Goal: Task Accomplishment & Management: Complete application form

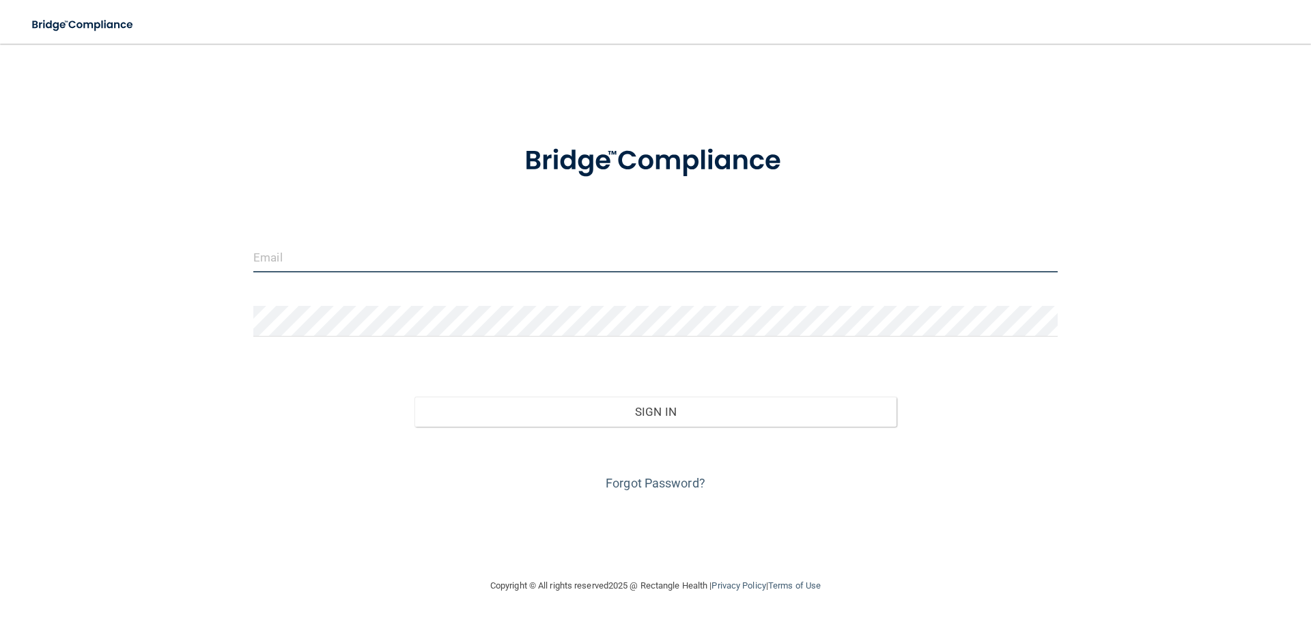
click at [295, 260] on input "email" at bounding box center [655, 257] width 804 height 31
type input "[PERSON_NAME][EMAIL_ADDRESS][DOMAIN_NAME]"
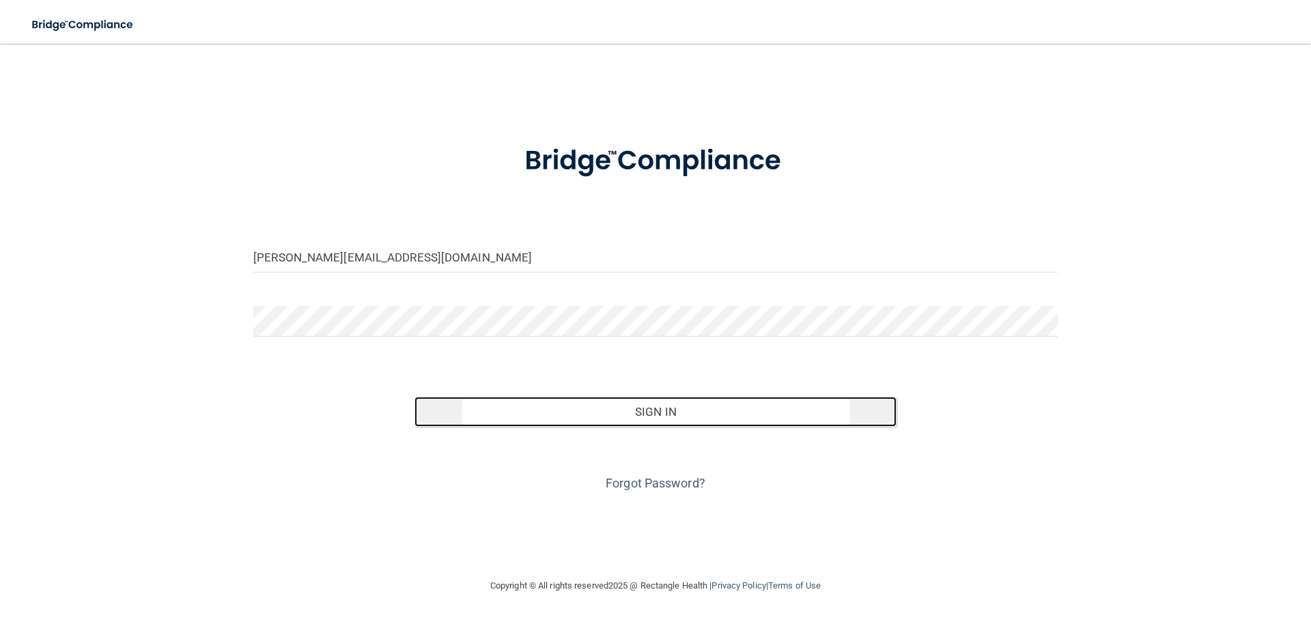
click at [723, 414] on button "Sign In" at bounding box center [655, 412] width 483 height 30
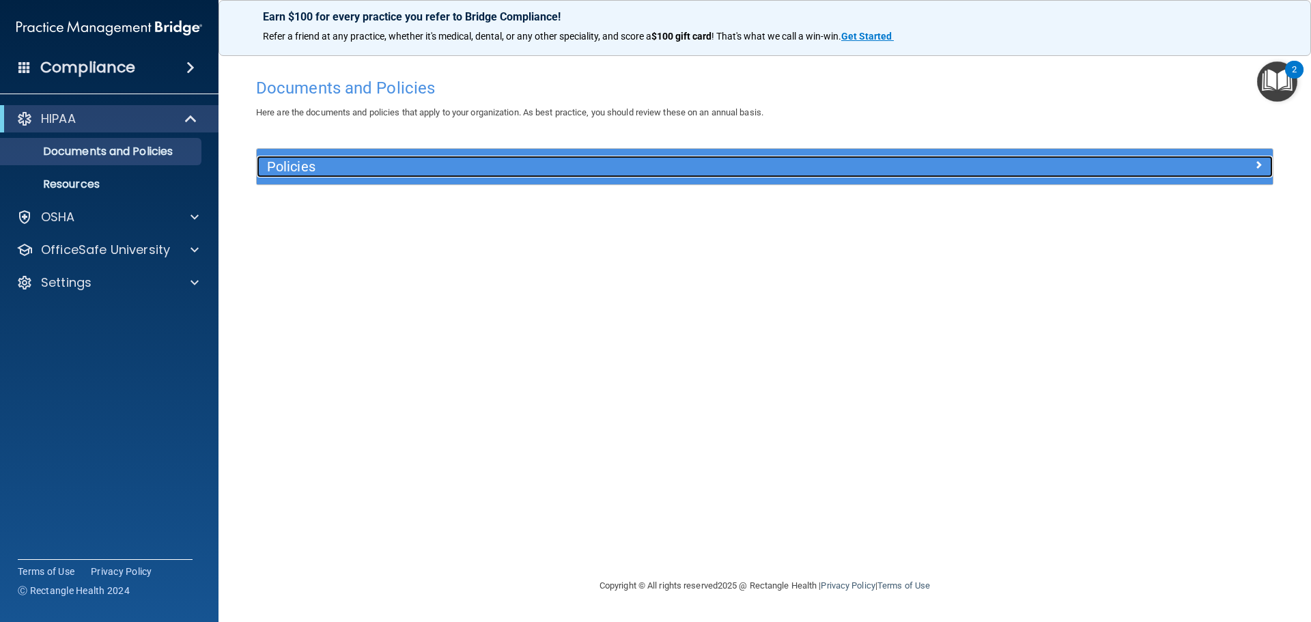
click at [1256, 160] on span at bounding box center [1258, 164] width 8 height 16
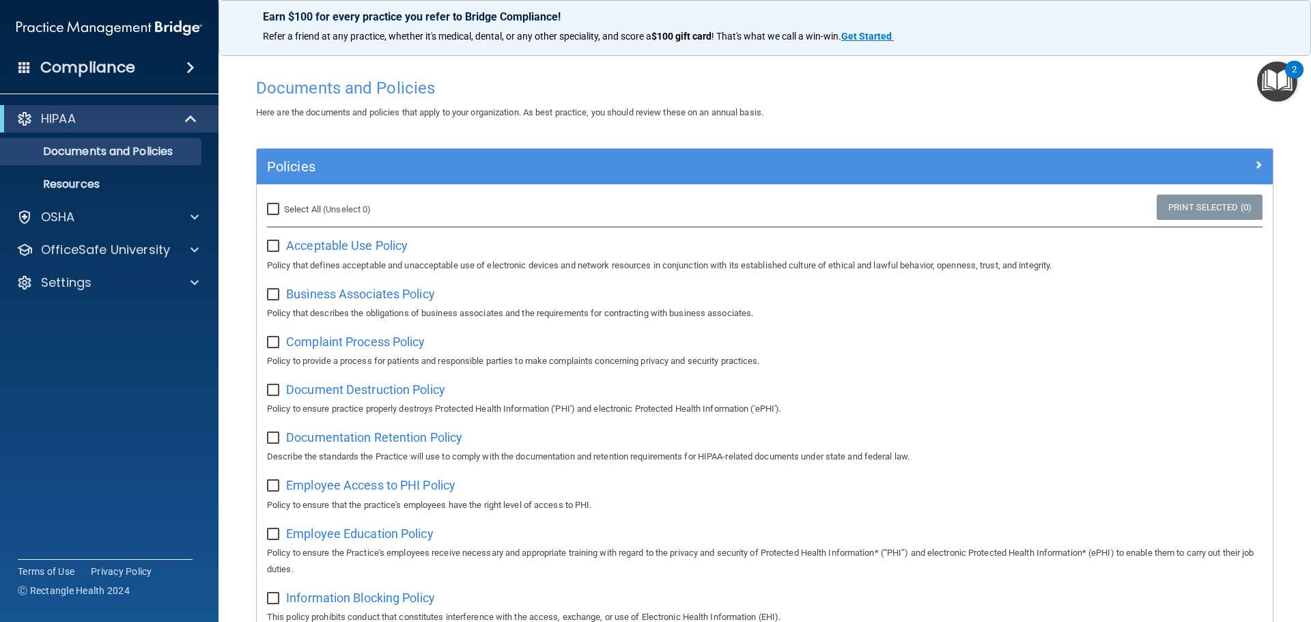
click at [117, 67] on h4 "Compliance" at bounding box center [87, 67] width 95 height 19
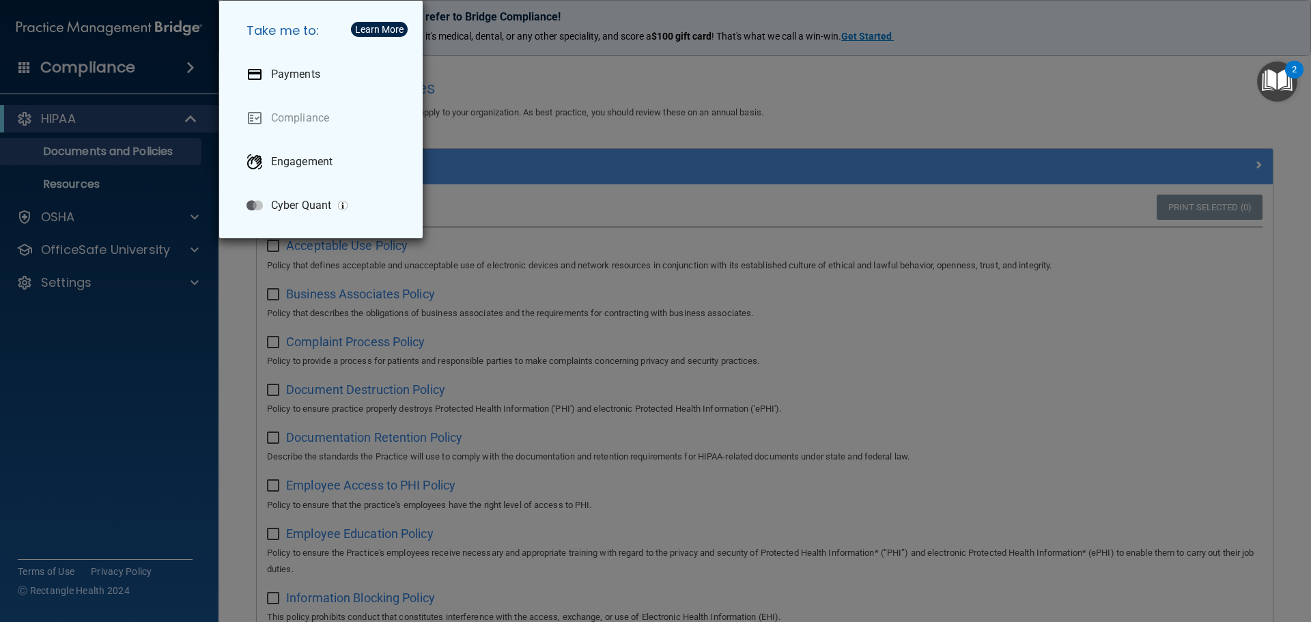
click at [117, 69] on div "Take me to: Payments Compliance Engagement Cyber Quant" at bounding box center [655, 311] width 1311 height 622
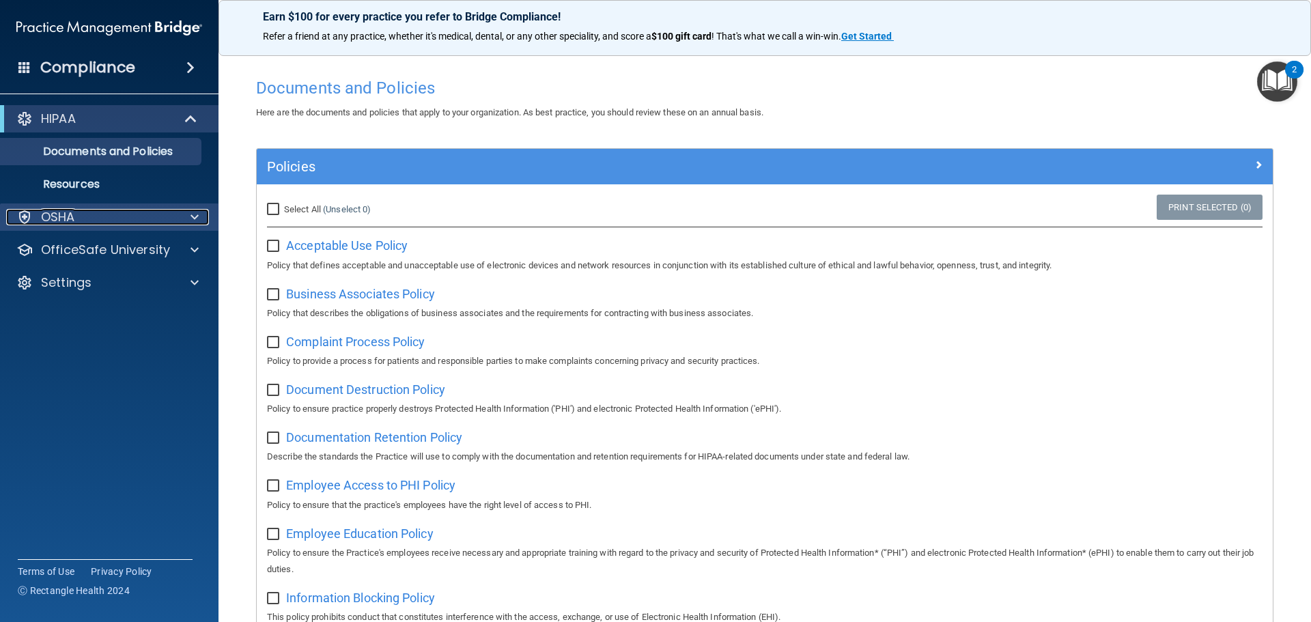
click at [116, 225] on div "OSHA" at bounding box center [90, 217] width 169 height 16
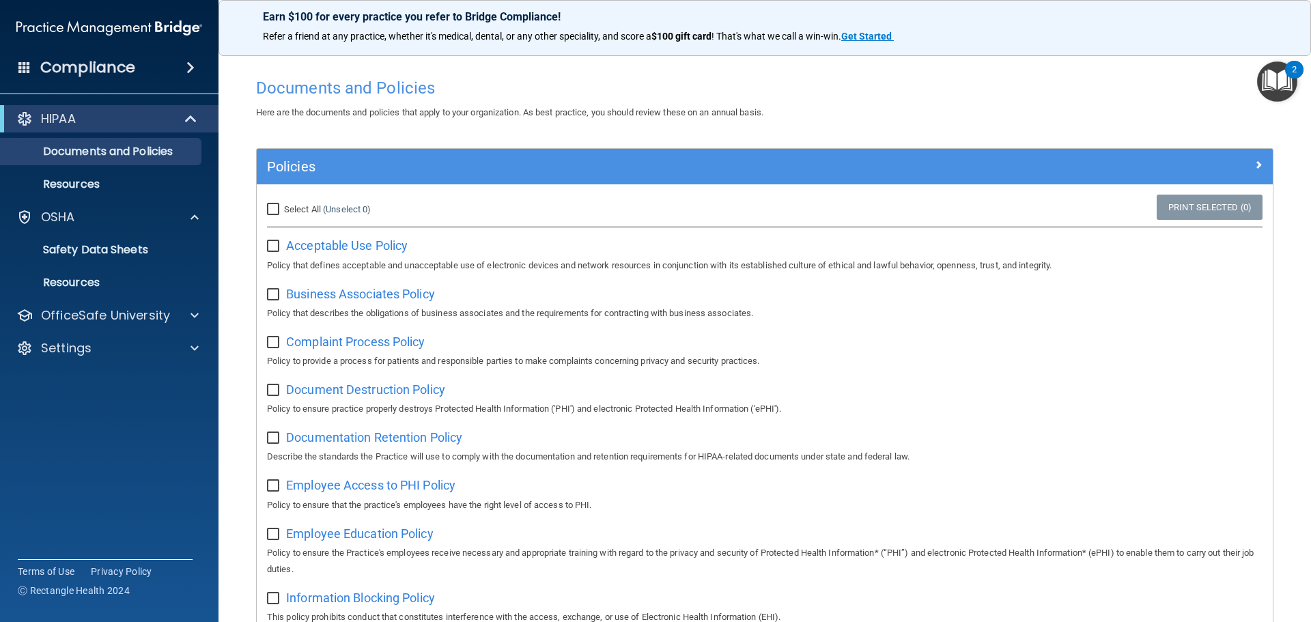
click at [1274, 76] on img "Open Resource Center, 2 new notifications" at bounding box center [1277, 81] width 40 height 40
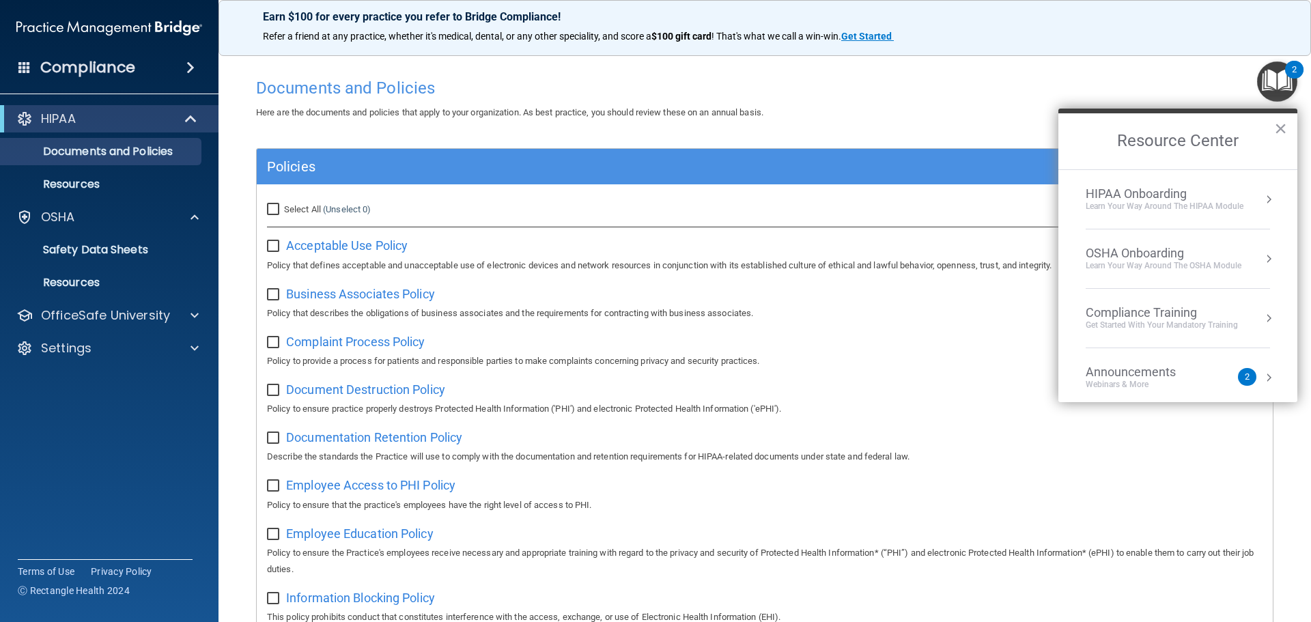
click at [1142, 380] on div "Webinars & More" at bounding box center [1144, 385] width 117 height 12
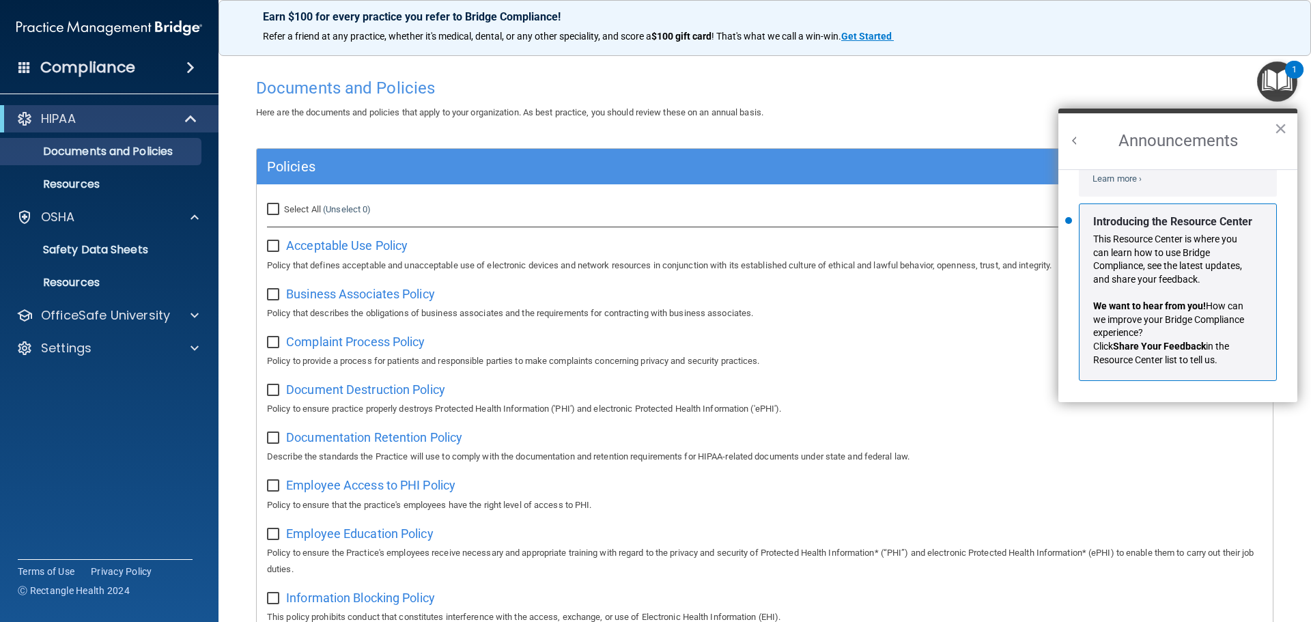
scroll to position [240, 0]
click at [1280, 127] on button "×" at bounding box center [1280, 128] width 13 height 22
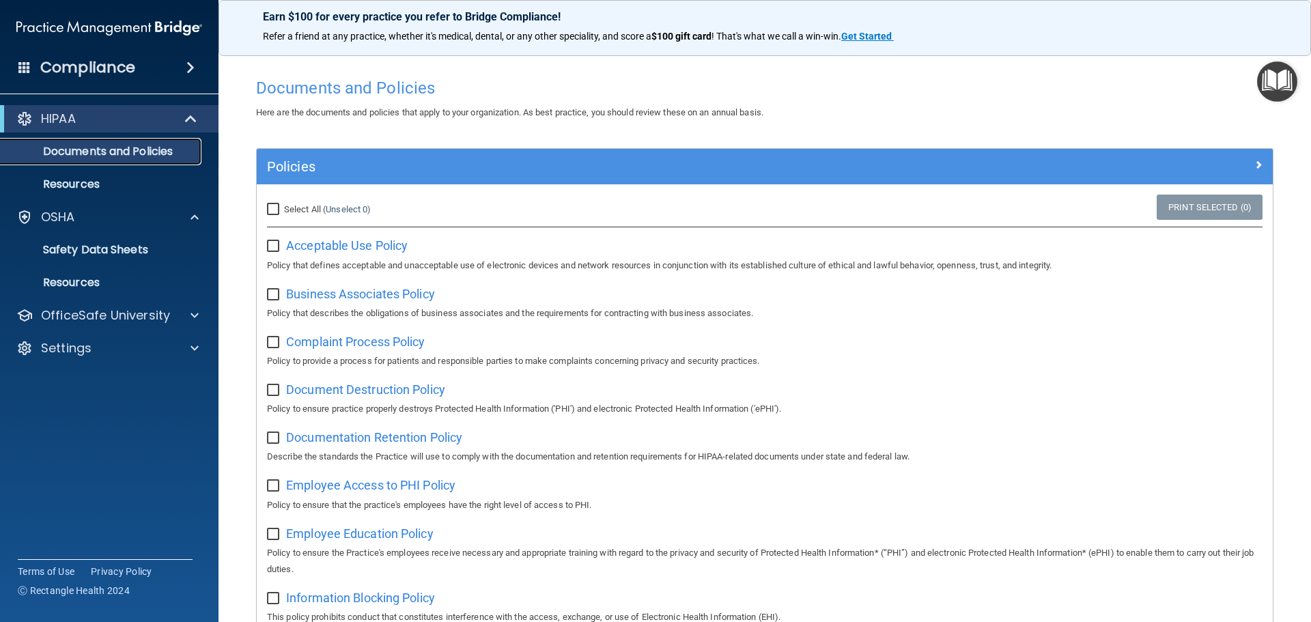
click at [92, 152] on p "Documents and Policies" at bounding box center [102, 152] width 186 height 14
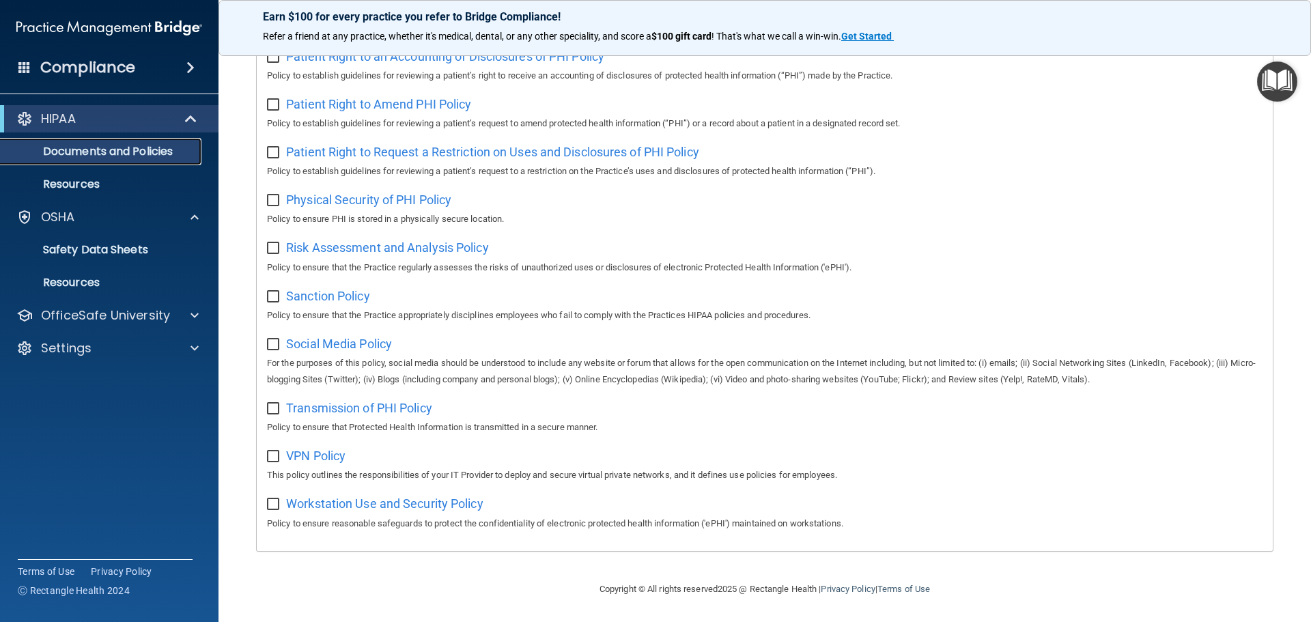
scroll to position [748, 0]
click at [63, 184] on p "Resources" at bounding box center [102, 185] width 186 height 14
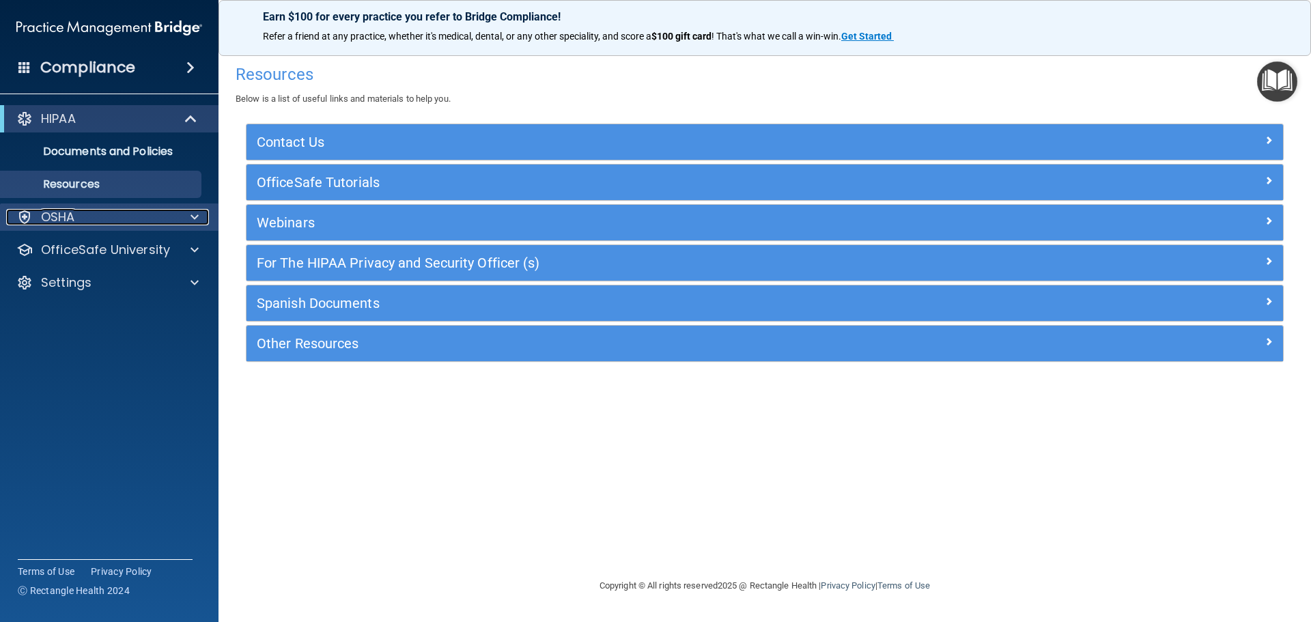
click at [195, 215] on span at bounding box center [195, 217] width 8 height 16
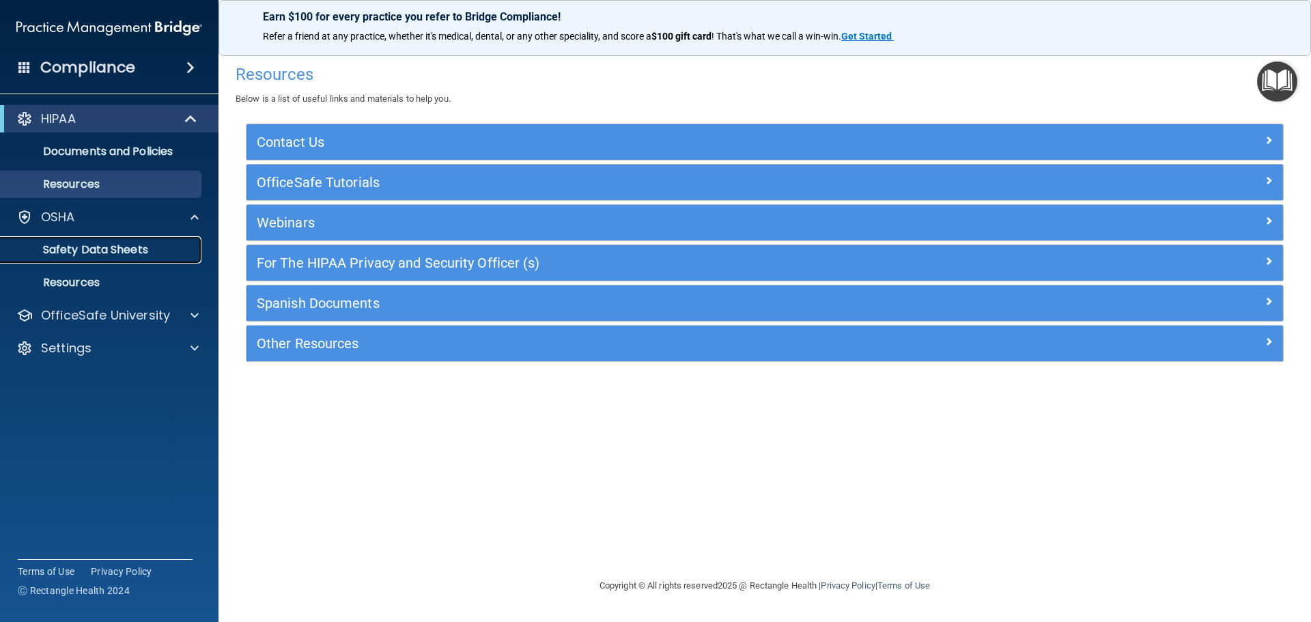
click at [134, 255] on p "Safety Data Sheets" at bounding box center [102, 250] width 186 height 14
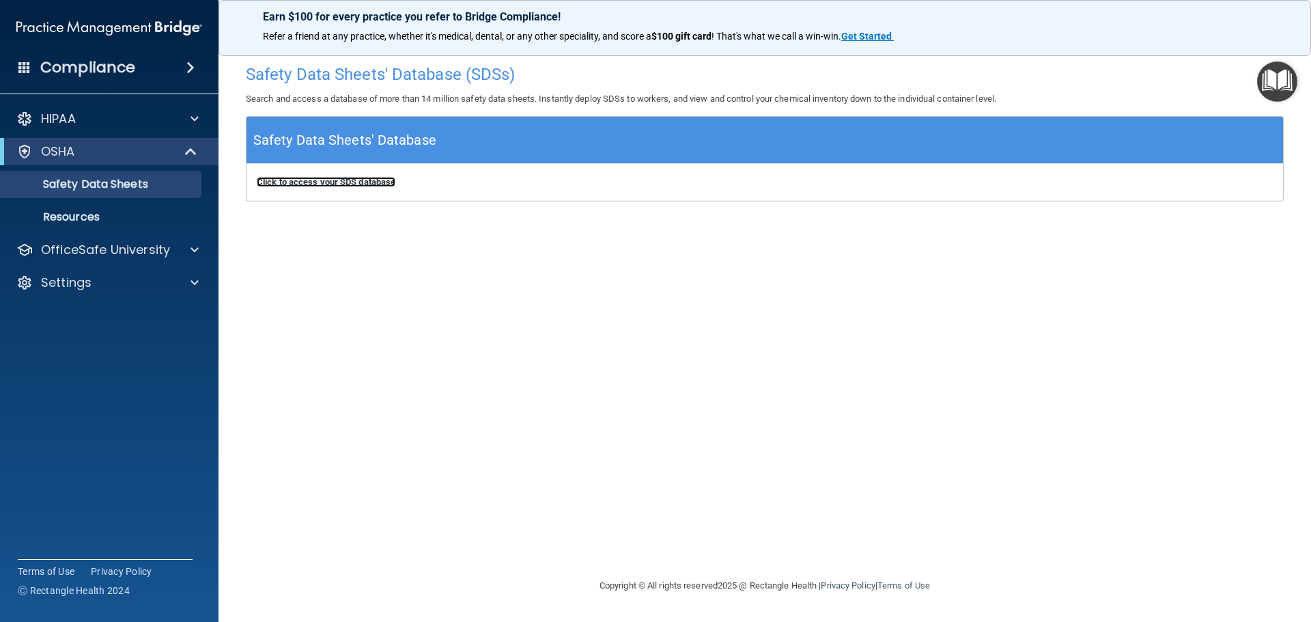
click at [362, 184] on b "Click to access your SDS database" at bounding box center [326, 182] width 139 height 10
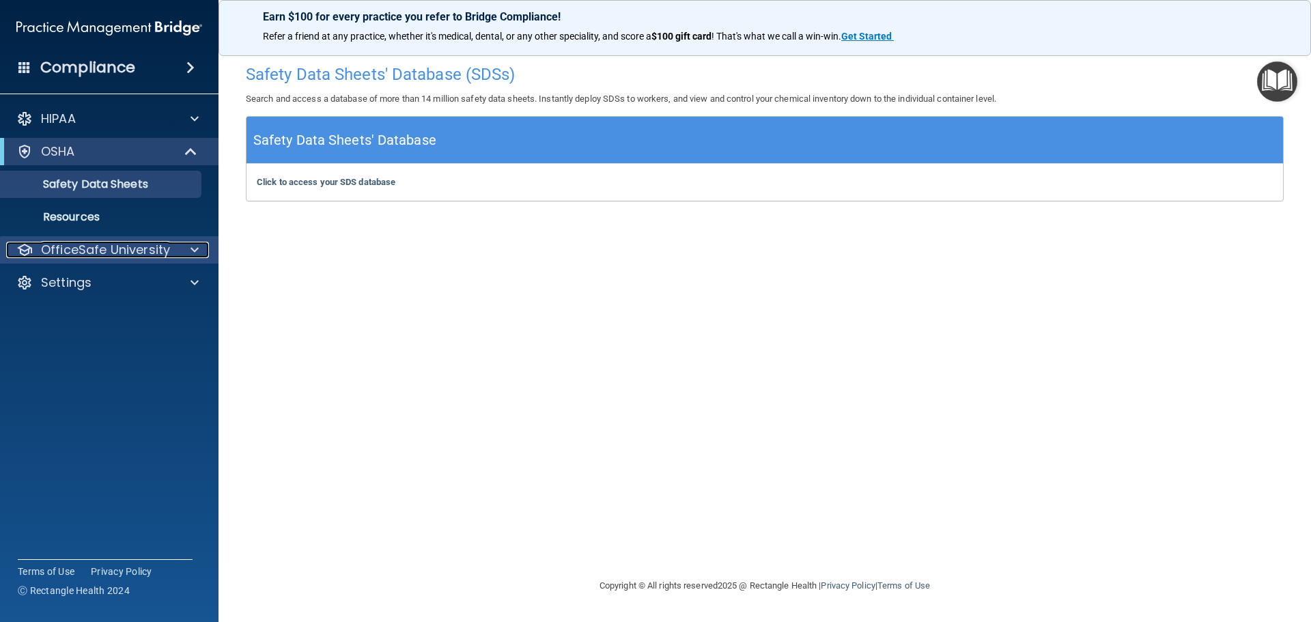
click at [195, 249] on span at bounding box center [195, 250] width 8 height 16
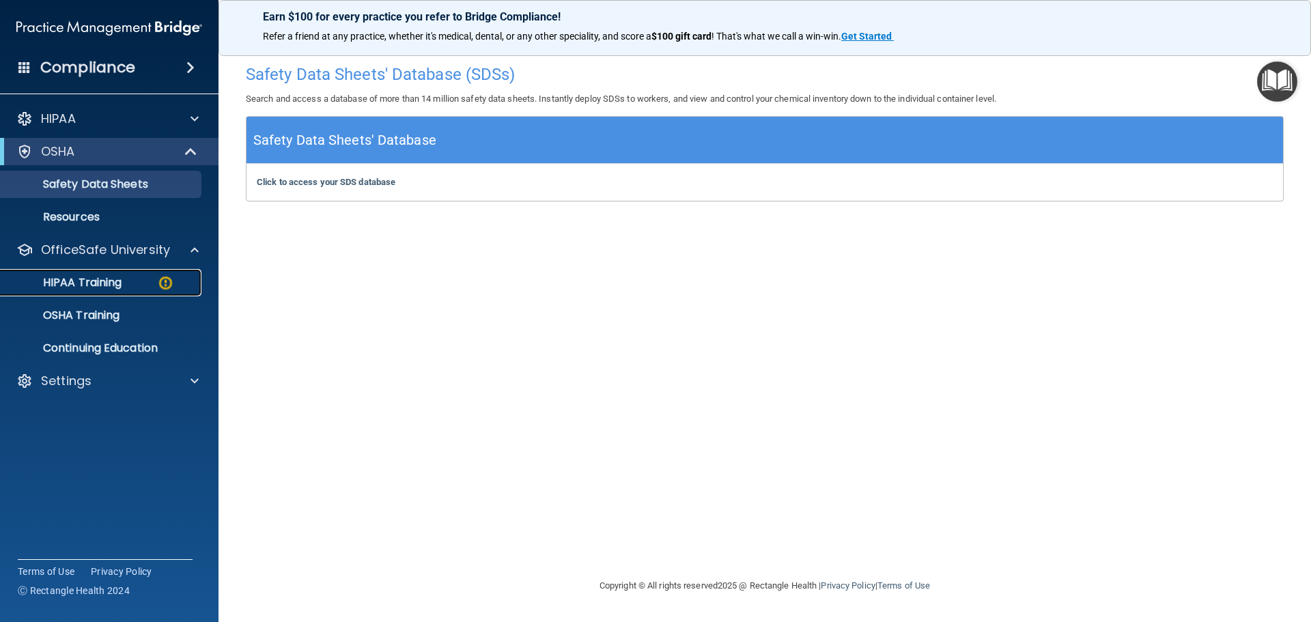
click at [110, 281] on p "HIPAA Training" at bounding box center [65, 283] width 113 height 14
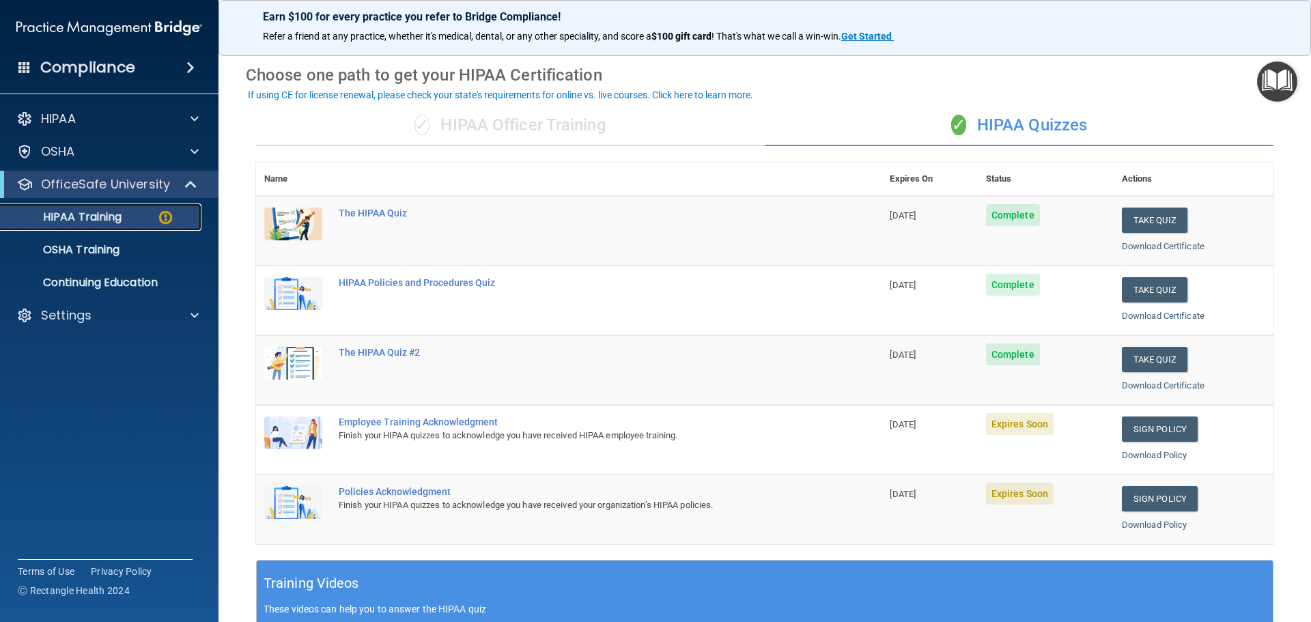
scroll to position [68, 0]
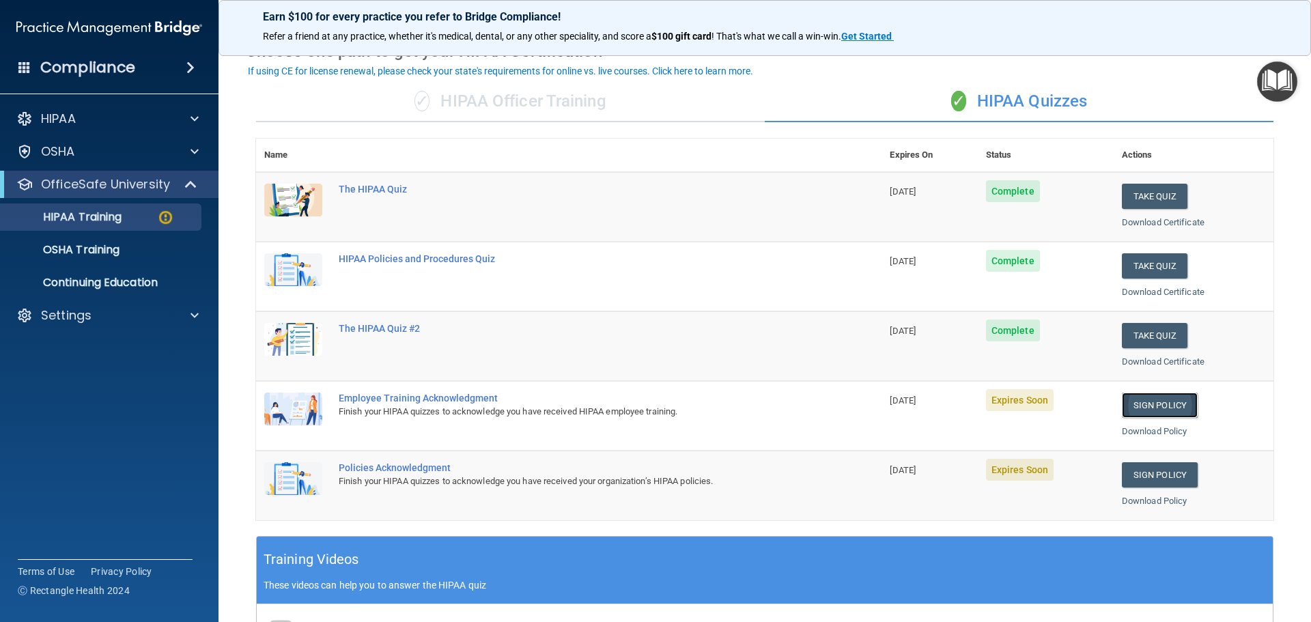
click at [1172, 410] on link "Sign Policy" at bounding box center [1160, 405] width 76 height 25
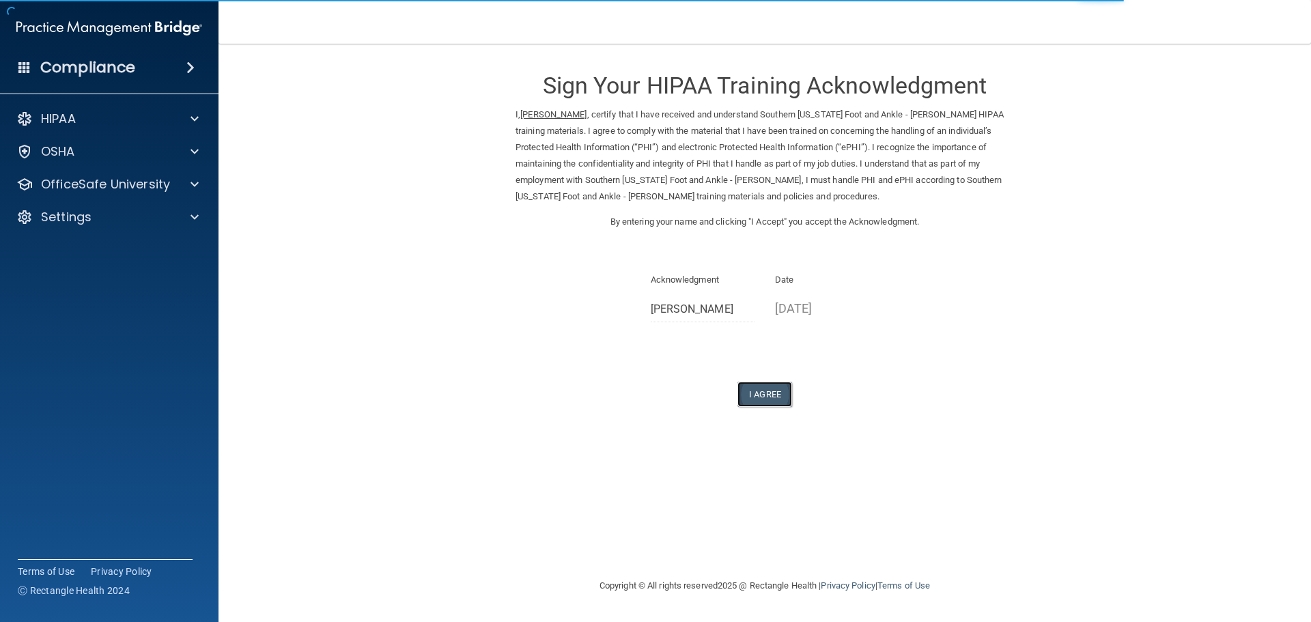
click at [767, 397] on button "I Agree" at bounding box center [764, 394] width 55 height 25
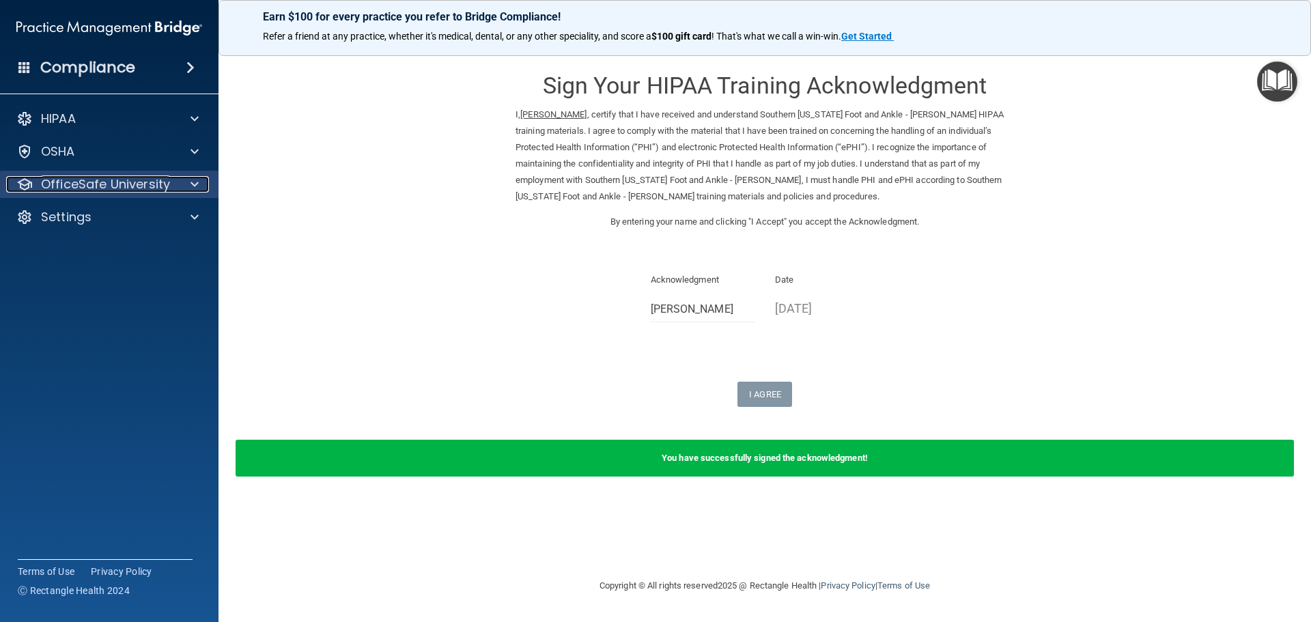
click at [143, 191] on p "OfficeSafe University" at bounding box center [105, 184] width 129 height 16
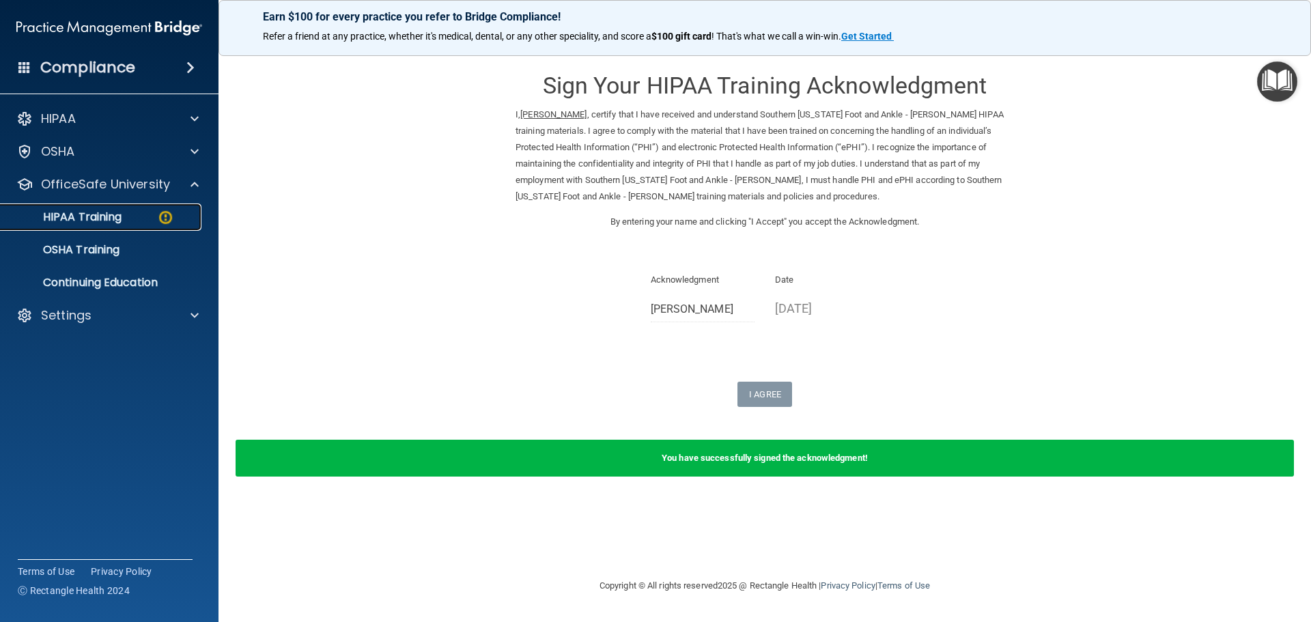
click at [136, 221] on div "HIPAA Training" at bounding box center [102, 217] width 186 height 14
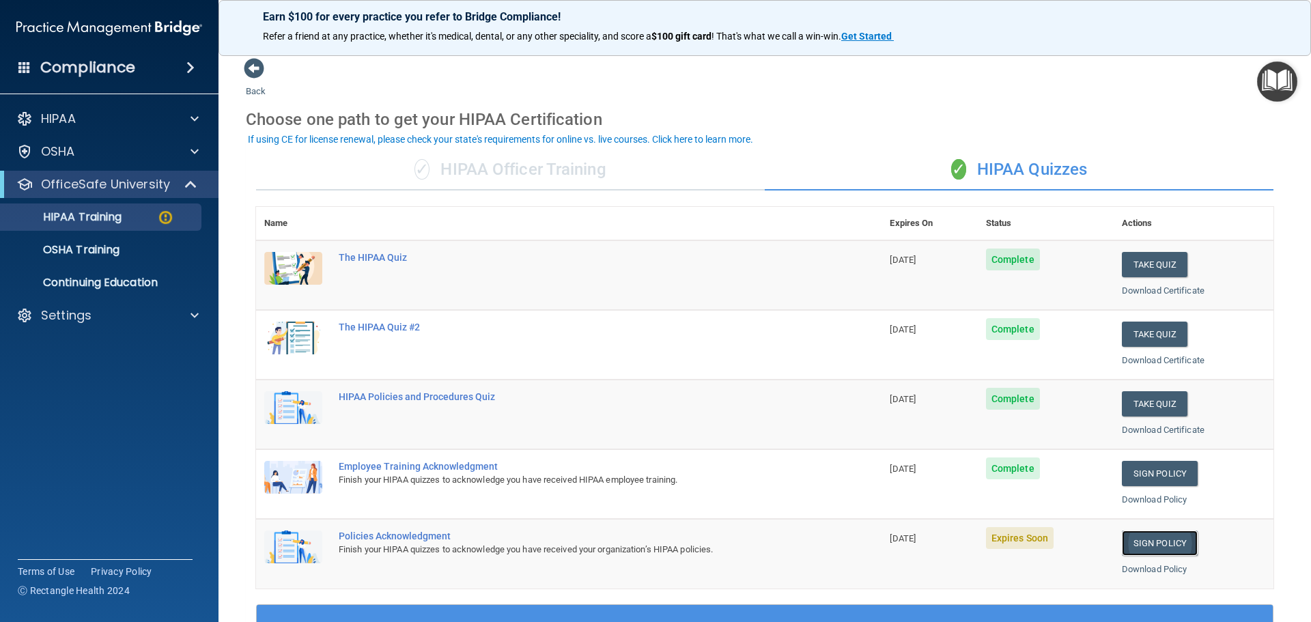
click at [1153, 546] on link "Sign Policy" at bounding box center [1160, 543] width 76 height 25
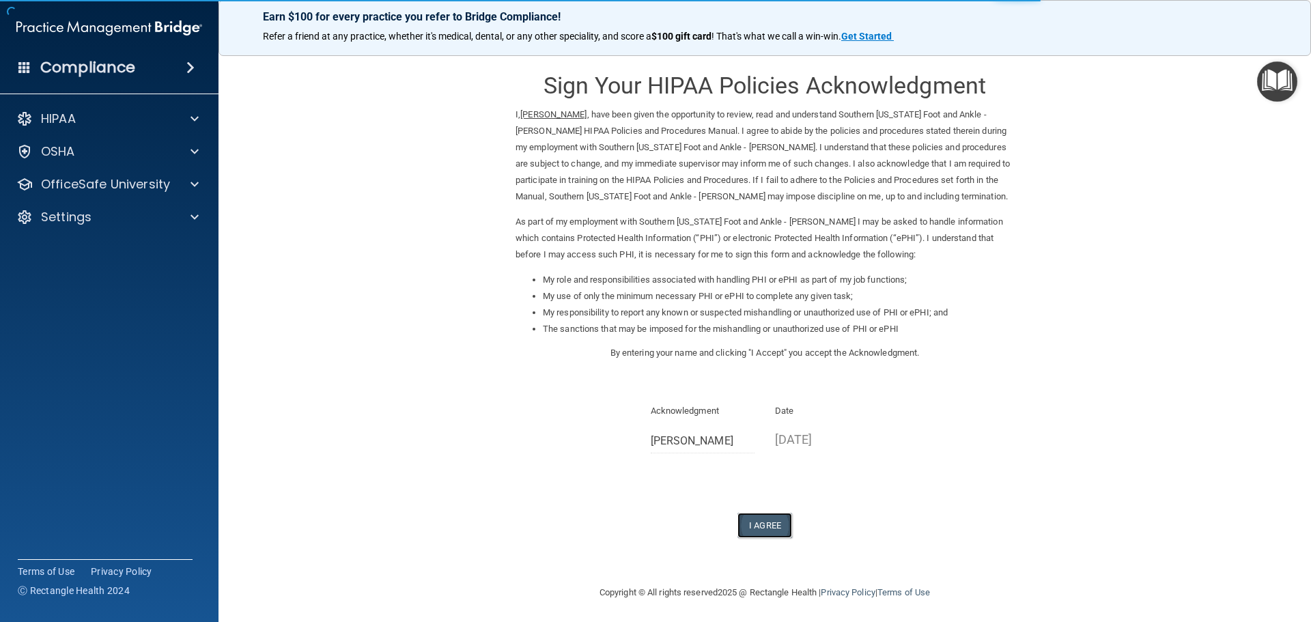
click at [774, 521] on button "I Agree" at bounding box center [764, 525] width 55 height 25
